Goal: Task Accomplishment & Management: Manage account settings

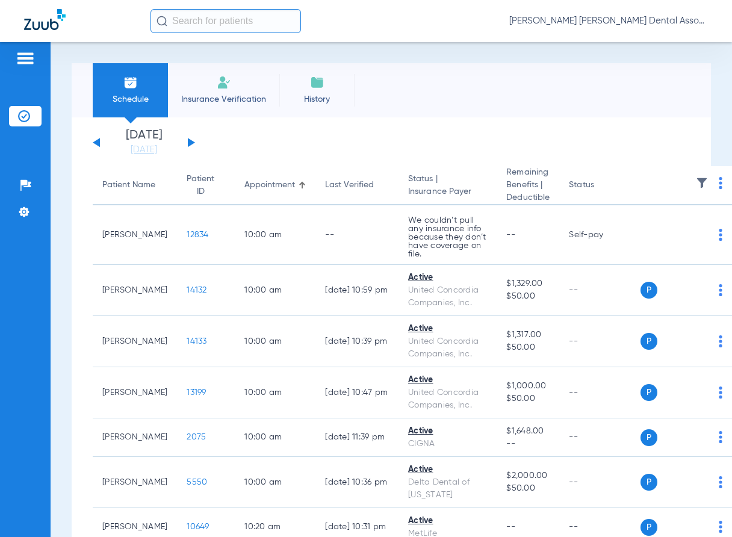
click at [188, 144] on button at bounding box center [191, 142] width 7 height 9
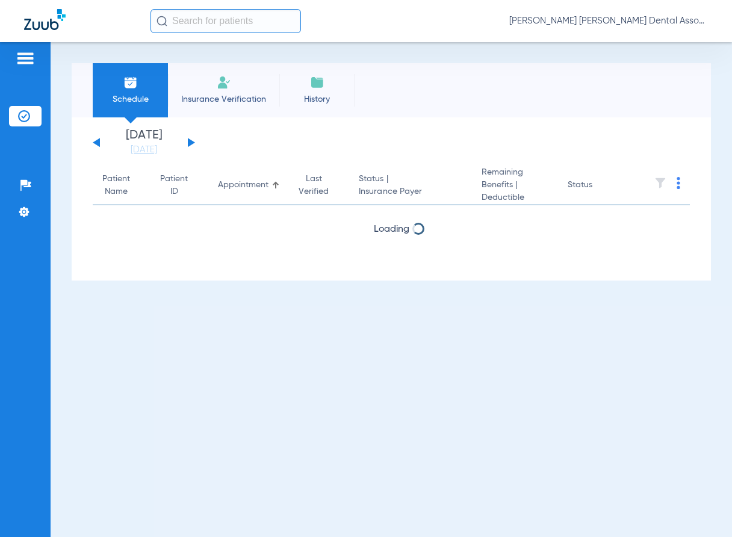
click at [188, 144] on button at bounding box center [191, 142] width 7 height 9
click at [98, 140] on button at bounding box center [96, 142] width 7 height 9
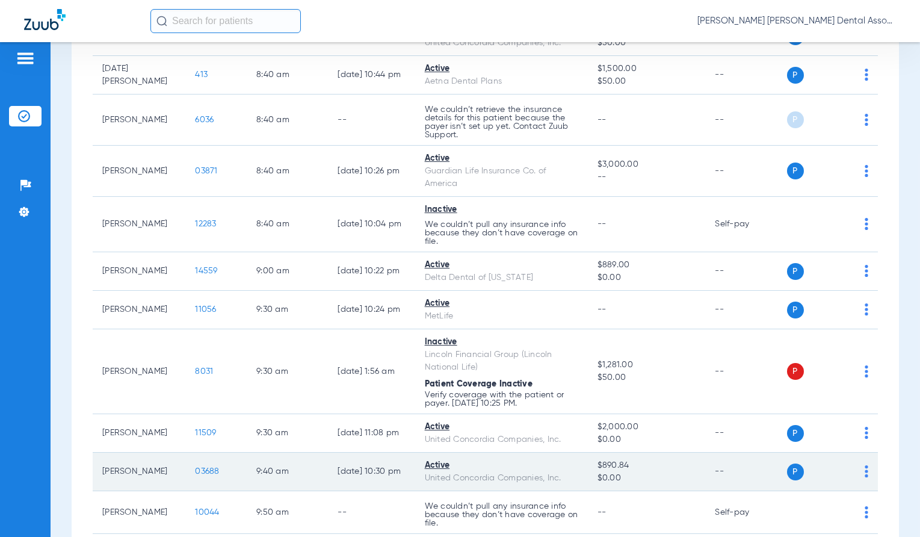
scroll to position [602, 0]
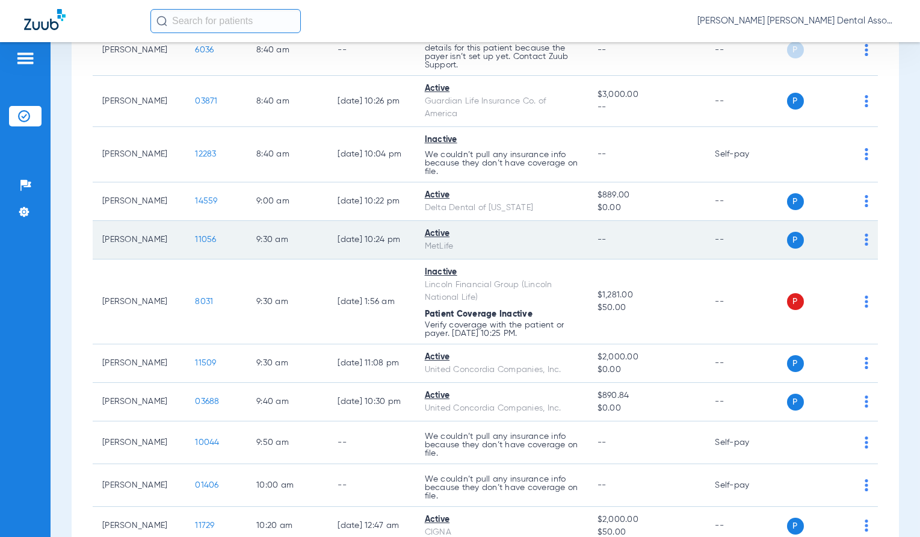
click at [195, 235] on span "11056" at bounding box center [205, 239] width 21 height 8
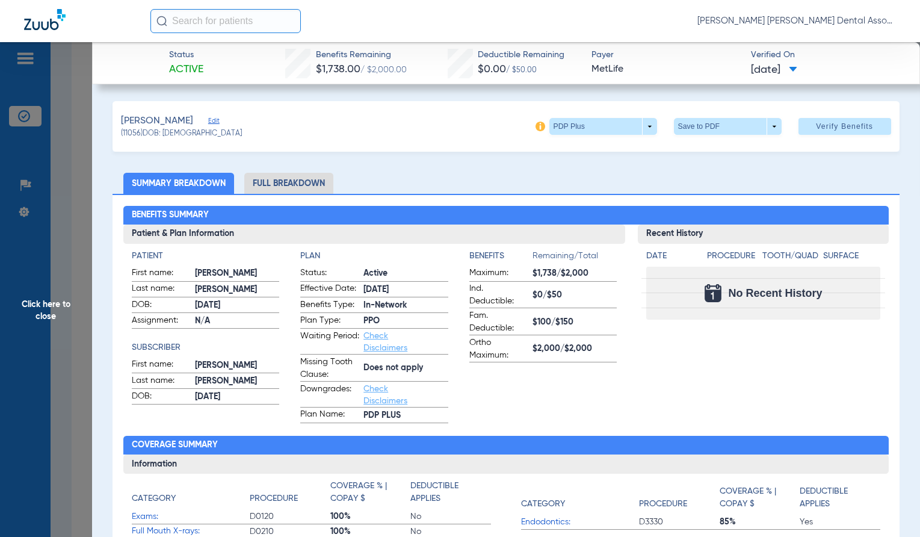
click at [52, 308] on span "Click here to close" at bounding box center [46, 310] width 92 height 537
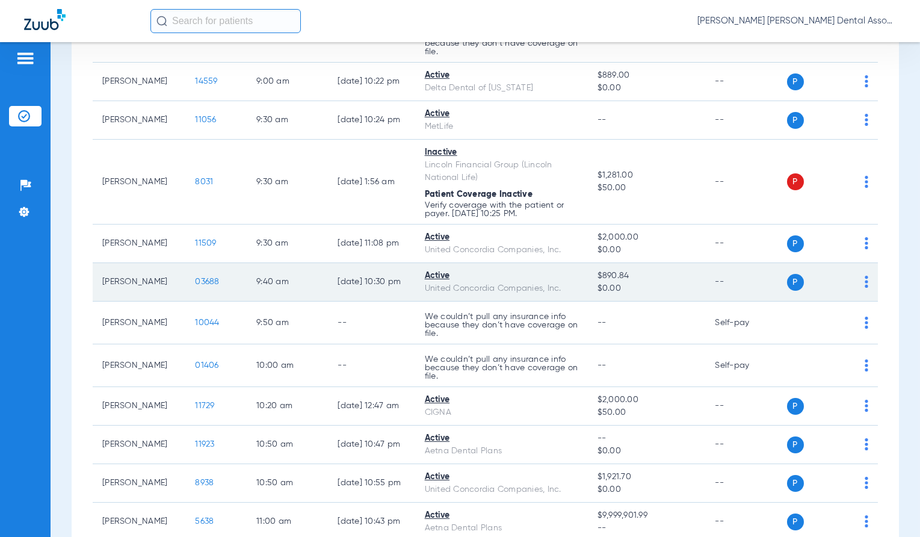
scroll to position [722, 0]
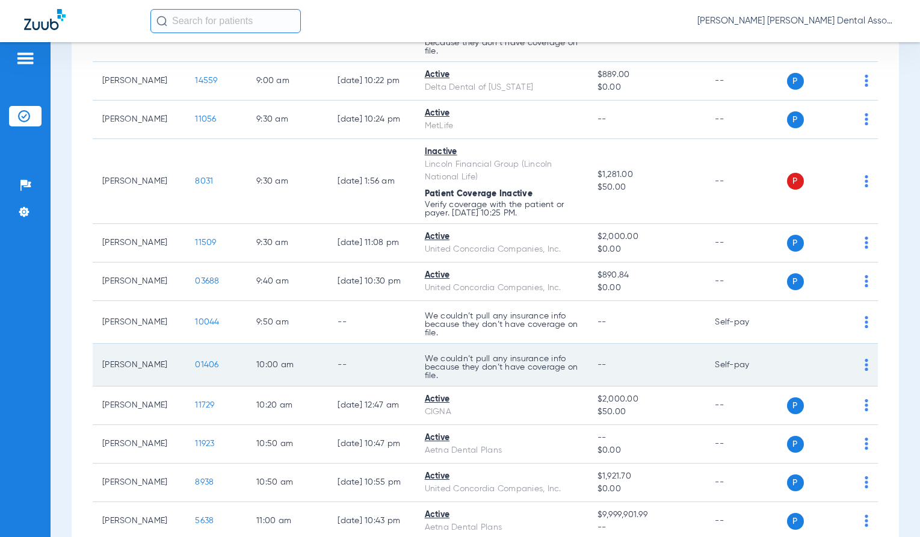
click at [328, 382] on td "--" at bounding box center [371, 365] width 87 height 43
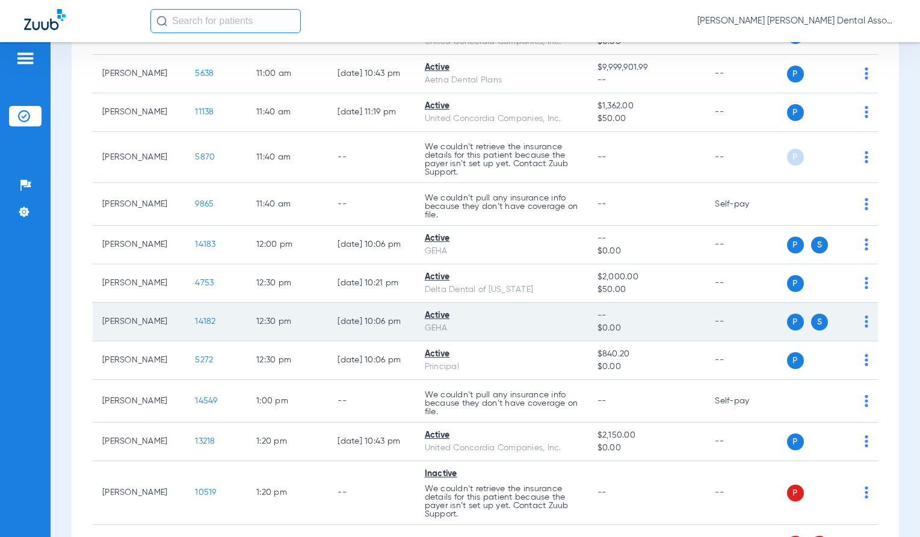
scroll to position [1204, 0]
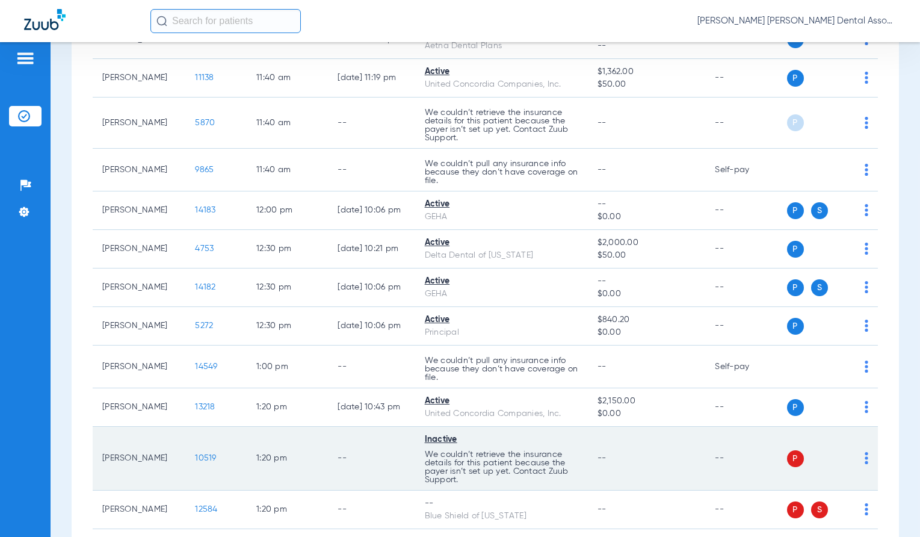
click at [361, 457] on td "--" at bounding box center [371, 459] width 87 height 64
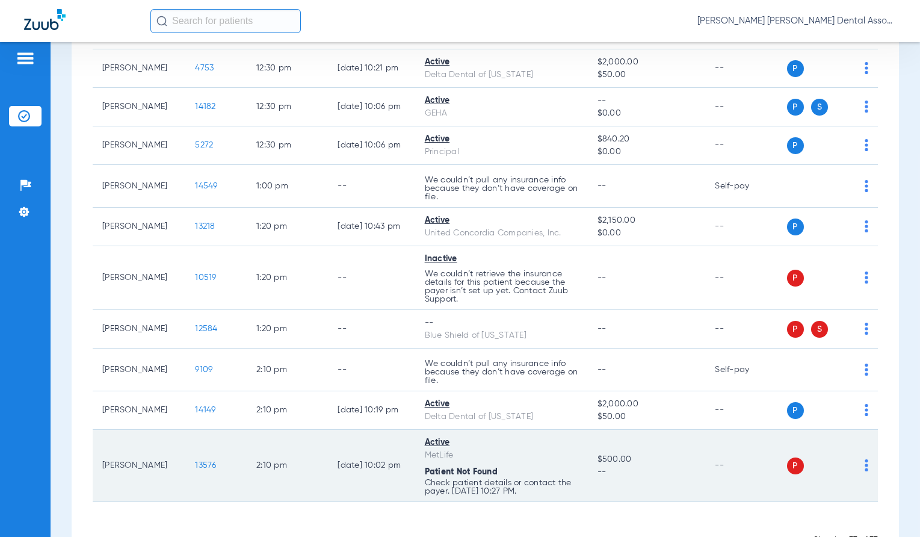
scroll to position [1427, 0]
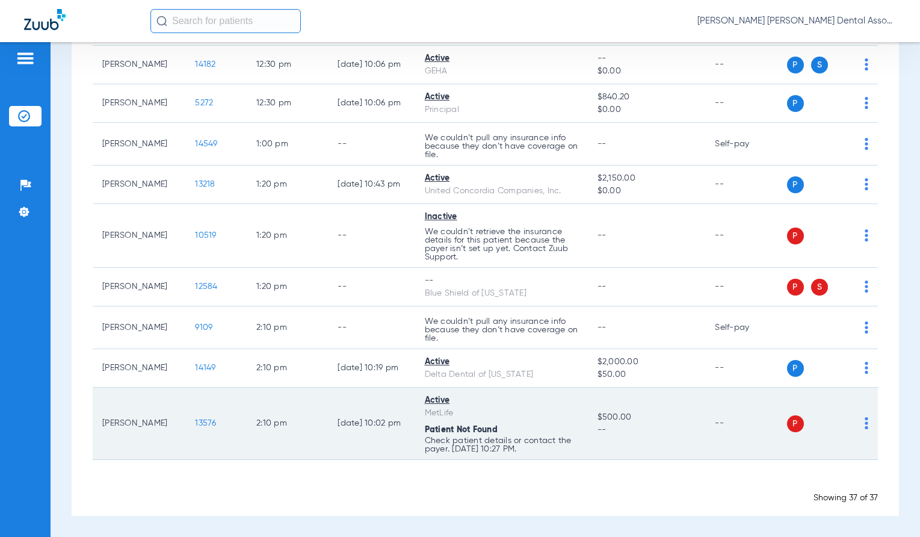
click at [731, 425] on img at bounding box center [867, 423] width 4 height 12
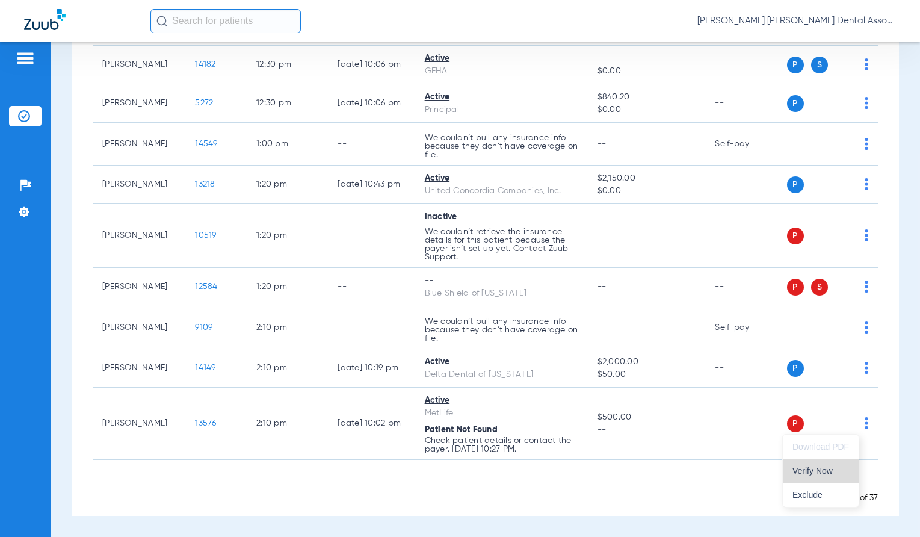
click at [731, 468] on span "Verify Now" at bounding box center [821, 471] width 57 height 8
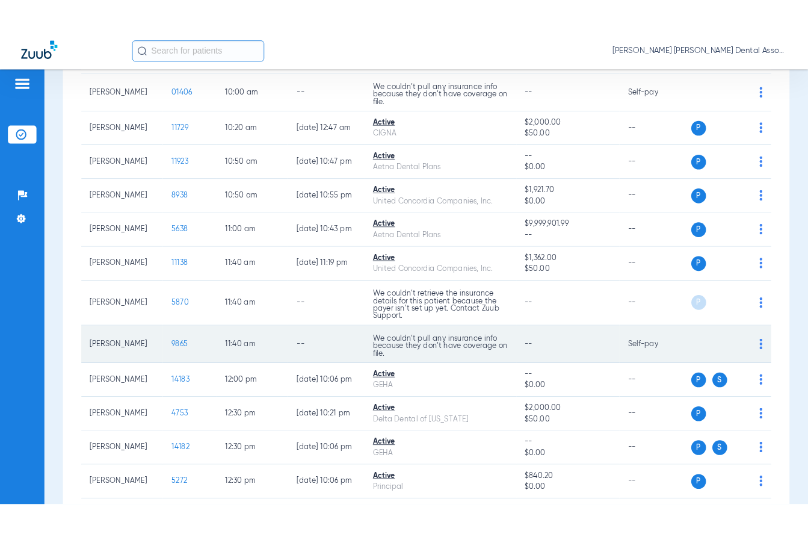
scroll to position [1046, 0]
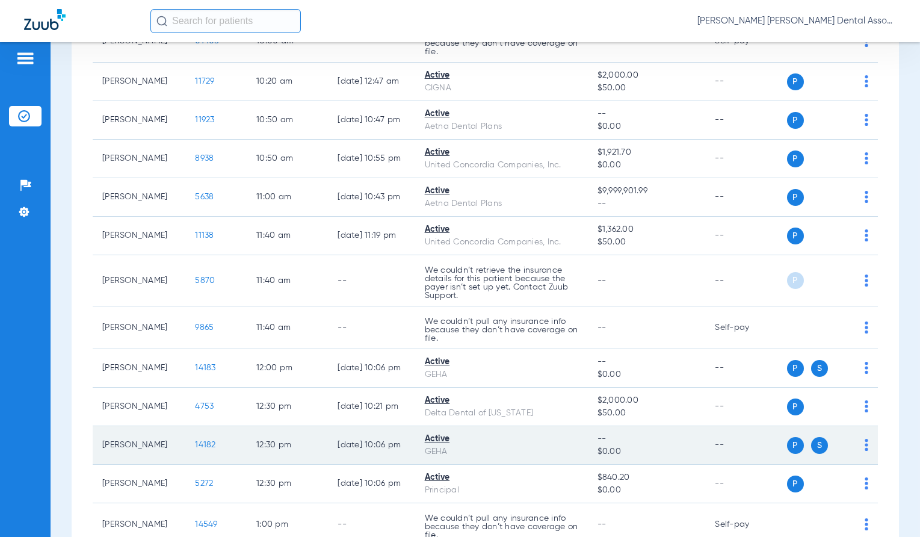
click at [286, 442] on td "12:30 PM" at bounding box center [287, 445] width 81 height 39
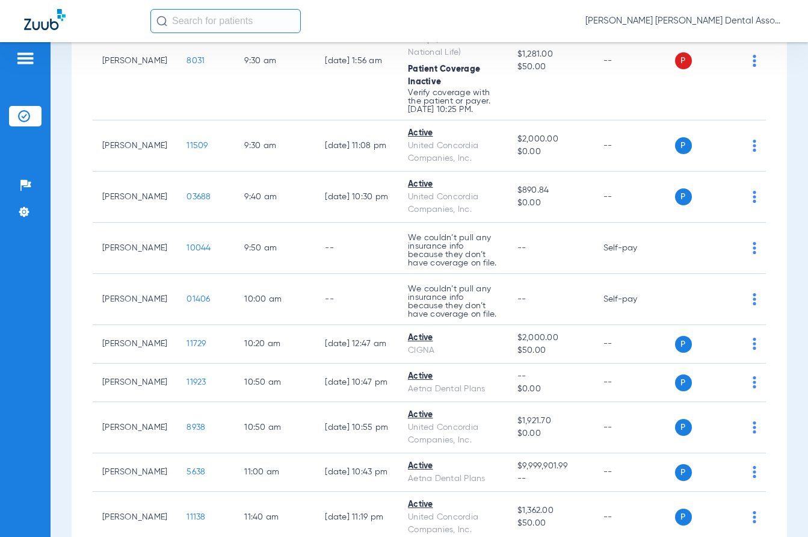
scroll to position [1334, 0]
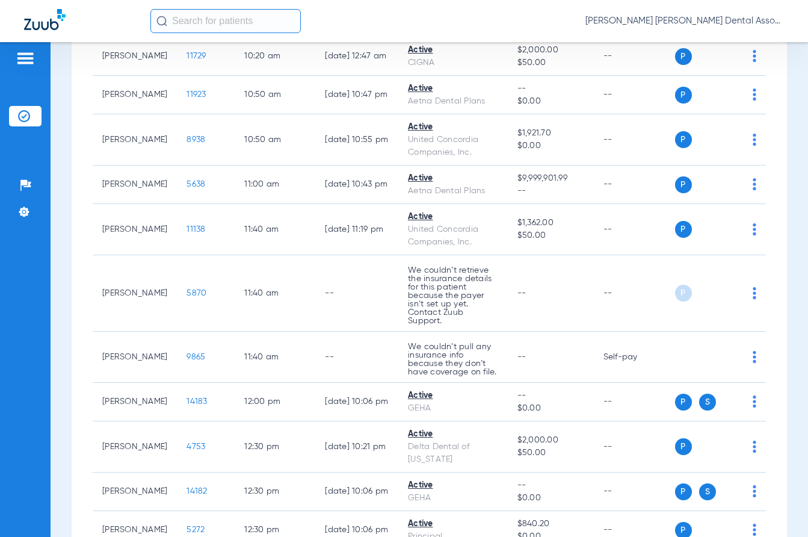
click at [731, 27] on div "[PERSON_NAME] [PERSON_NAME] Dental Associates" at bounding box center [467, 21] width 634 height 24
click at [731, 22] on span "[PERSON_NAME] [PERSON_NAME] Dental Associates" at bounding box center [685, 21] width 199 height 12
click at [731, 46] on span "Log out" at bounding box center [749, 43] width 47 height 8
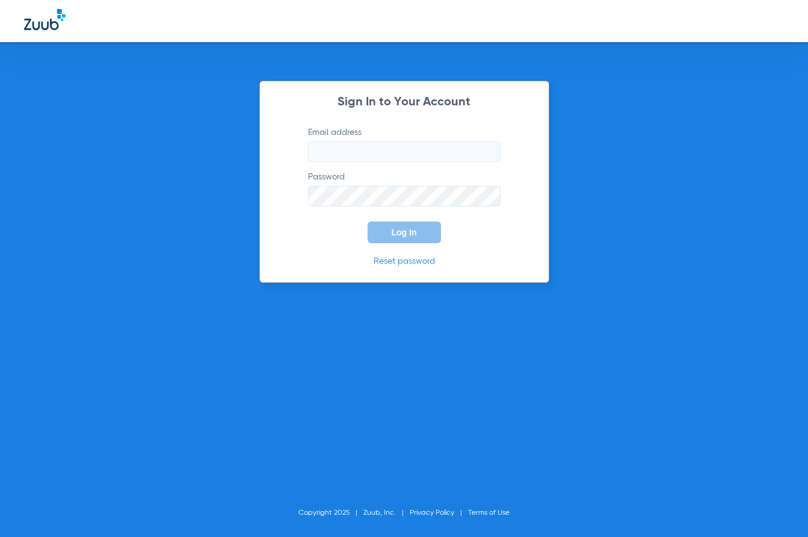
type input "[EMAIL_ADDRESS][DOMAIN_NAME]"
